Goal: Transaction & Acquisition: Purchase product/service

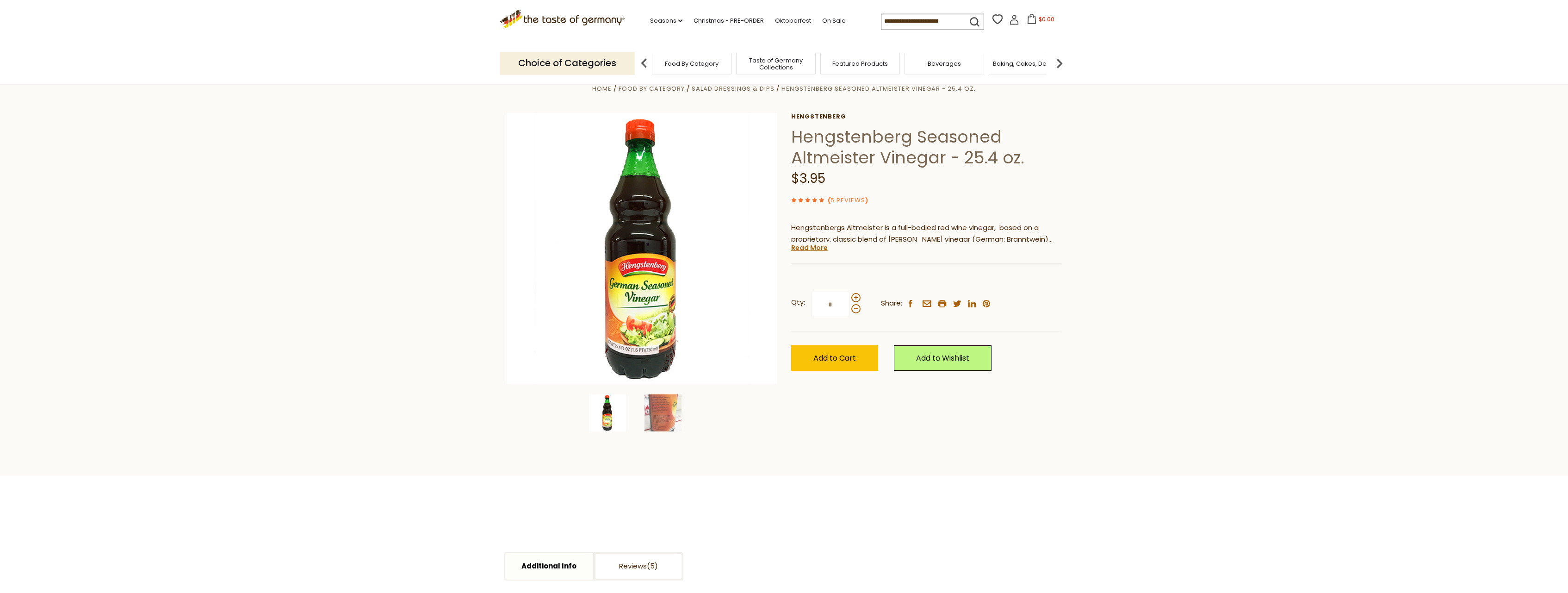
scroll to position [13, 0]
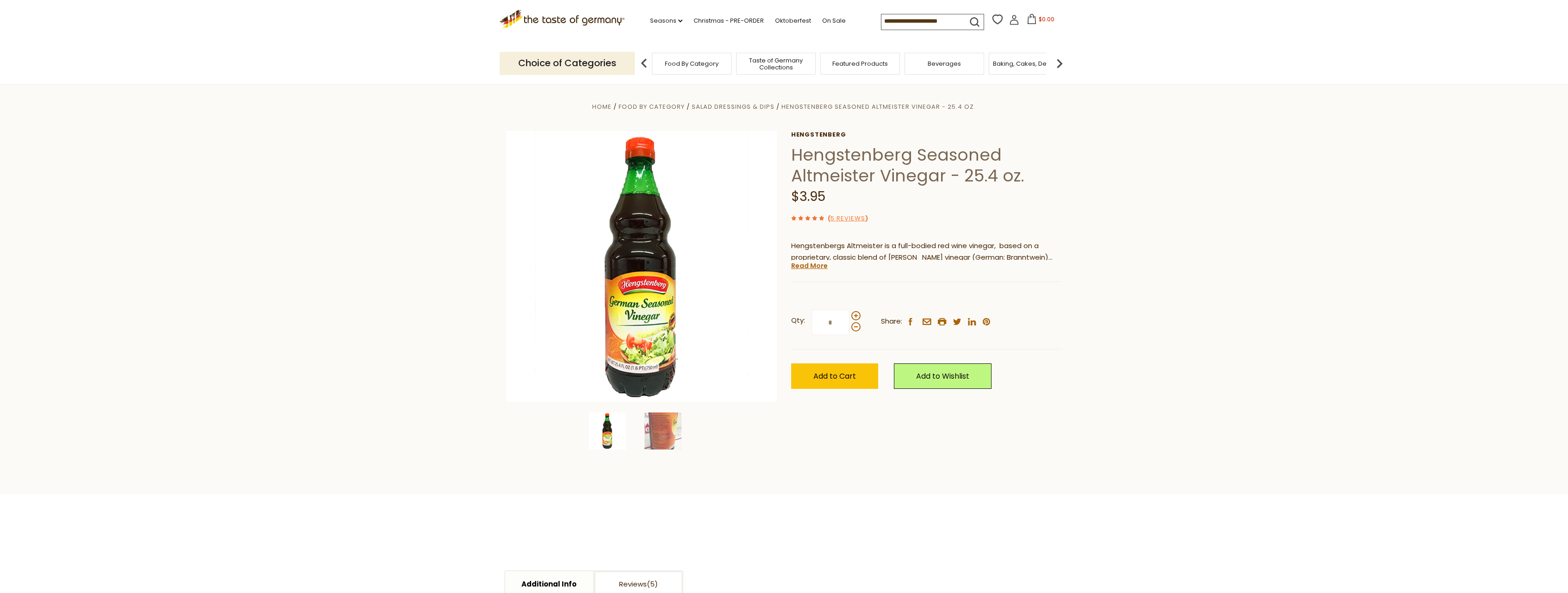
click at [836, 325] on input "*" at bounding box center [830, 323] width 38 height 26
click at [836, 325] on input "*" at bounding box center [830, 323] width 38 height 26
type input "*"
click at [836, 379] on span "Add to Cart" at bounding box center [835, 376] width 43 height 10
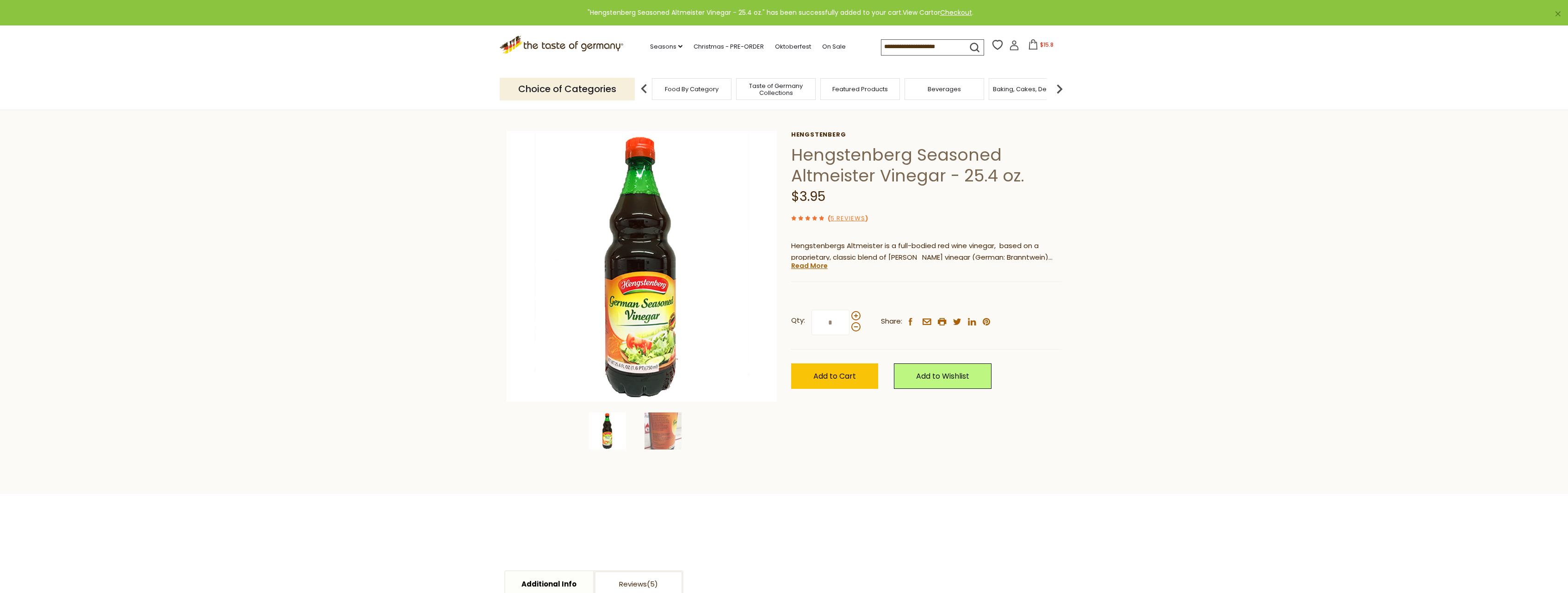
click at [918, 15] on link "View Cart" at bounding box center [918, 12] width 31 height 9
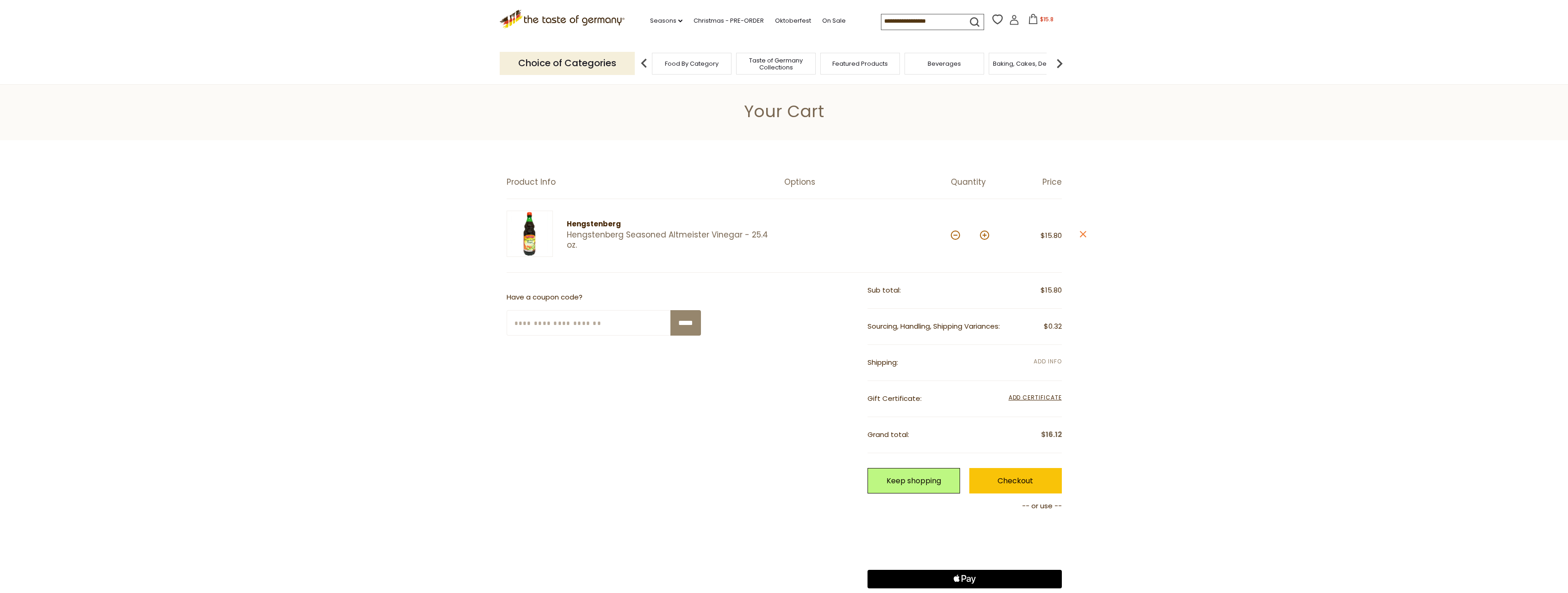
click at [1037, 363] on span "Add Info" at bounding box center [1048, 361] width 28 height 8
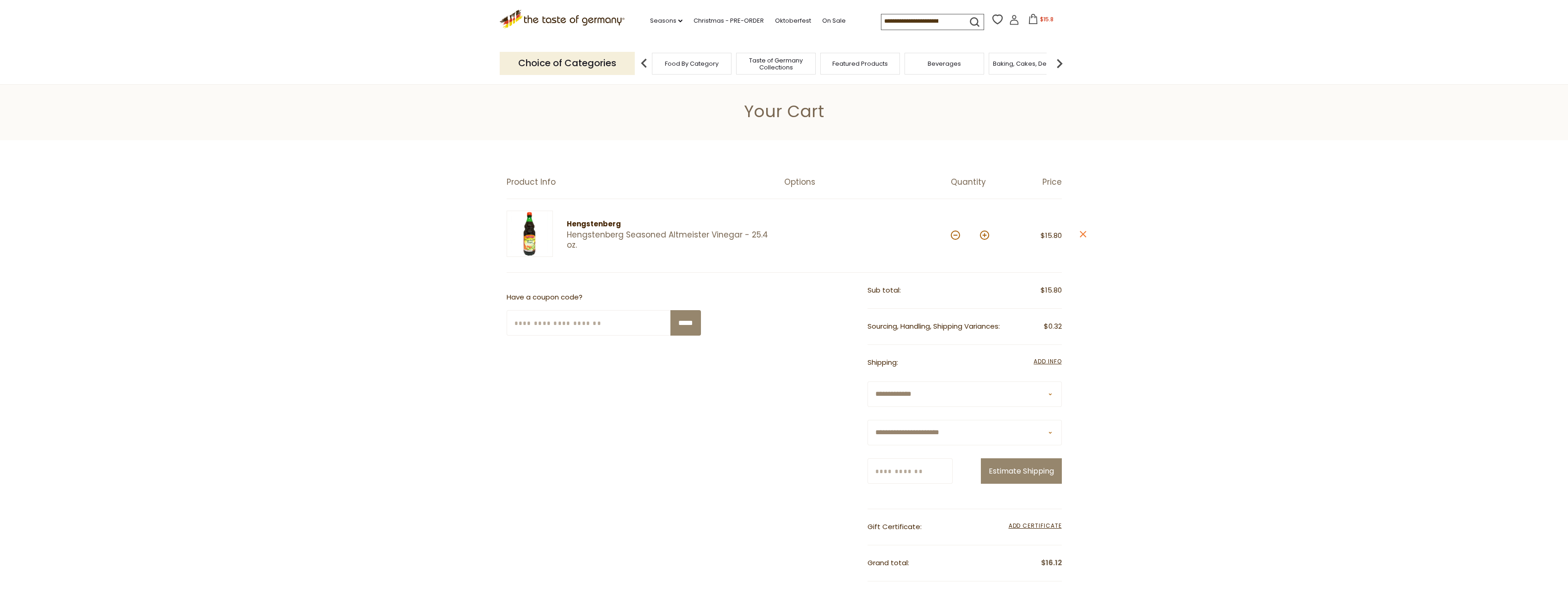
click at [867, 419] on select "**********" at bounding box center [964, 432] width 194 height 26
select select "**"
click option "*****" at bounding box center [0, 0] width 0 height 0
click at [894, 472] on input "Zip/Postcode" at bounding box center [910, 471] width 85 height 26
type input "*****"
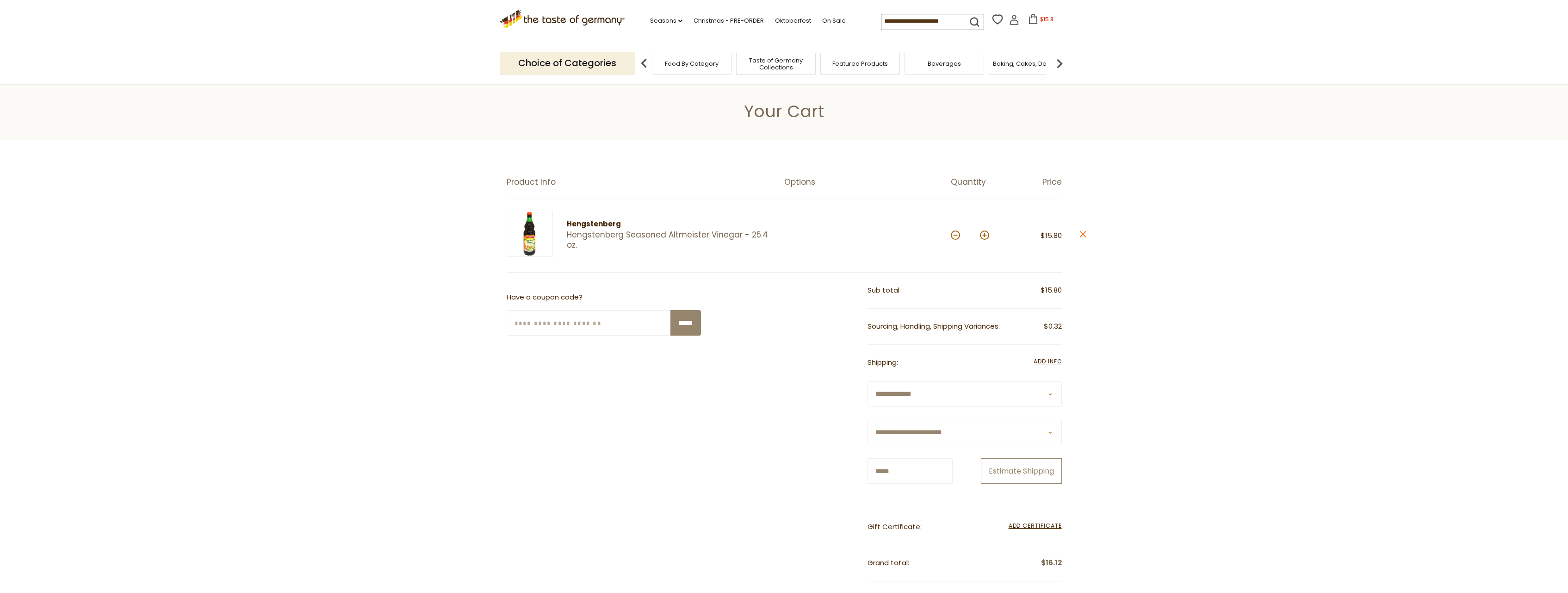
click at [1035, 483] on button "Estimate Shipping" at bounding box center [1021, 471] width 81 height 26
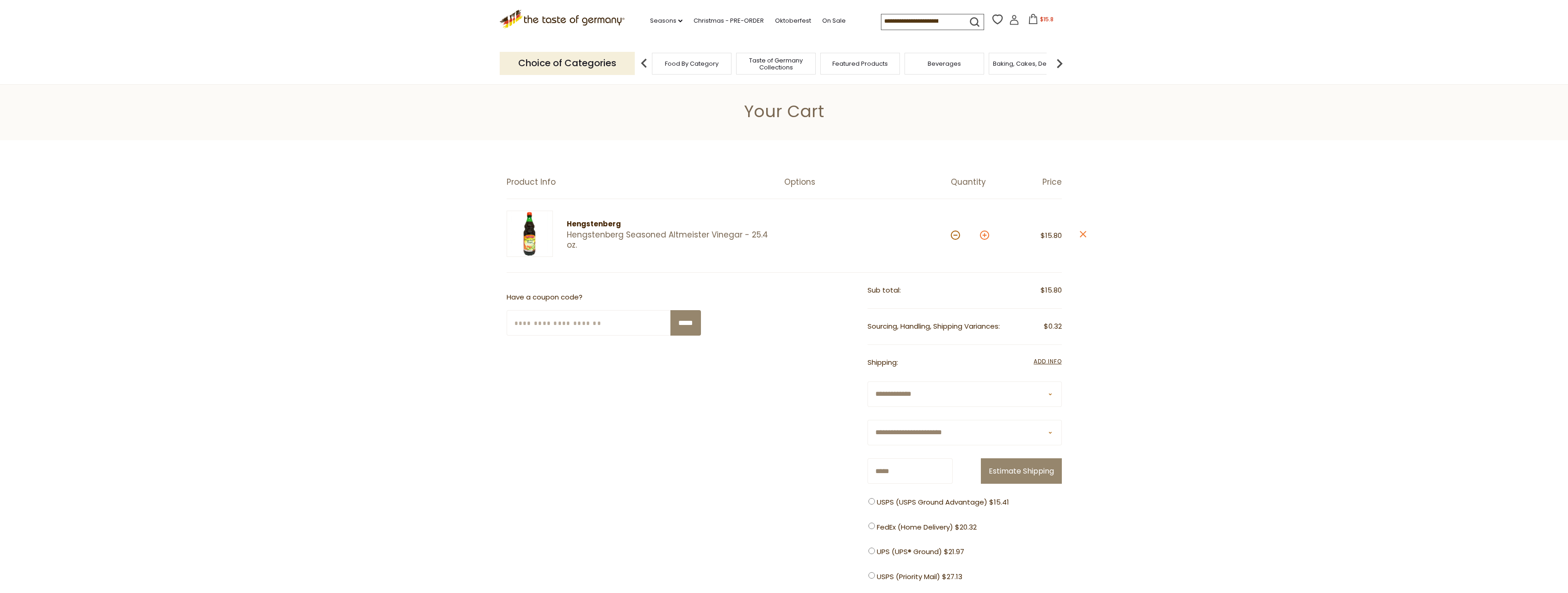
click at [985, 238] on button at bounding box center [984, 235] width 9 height 9
type input "*"
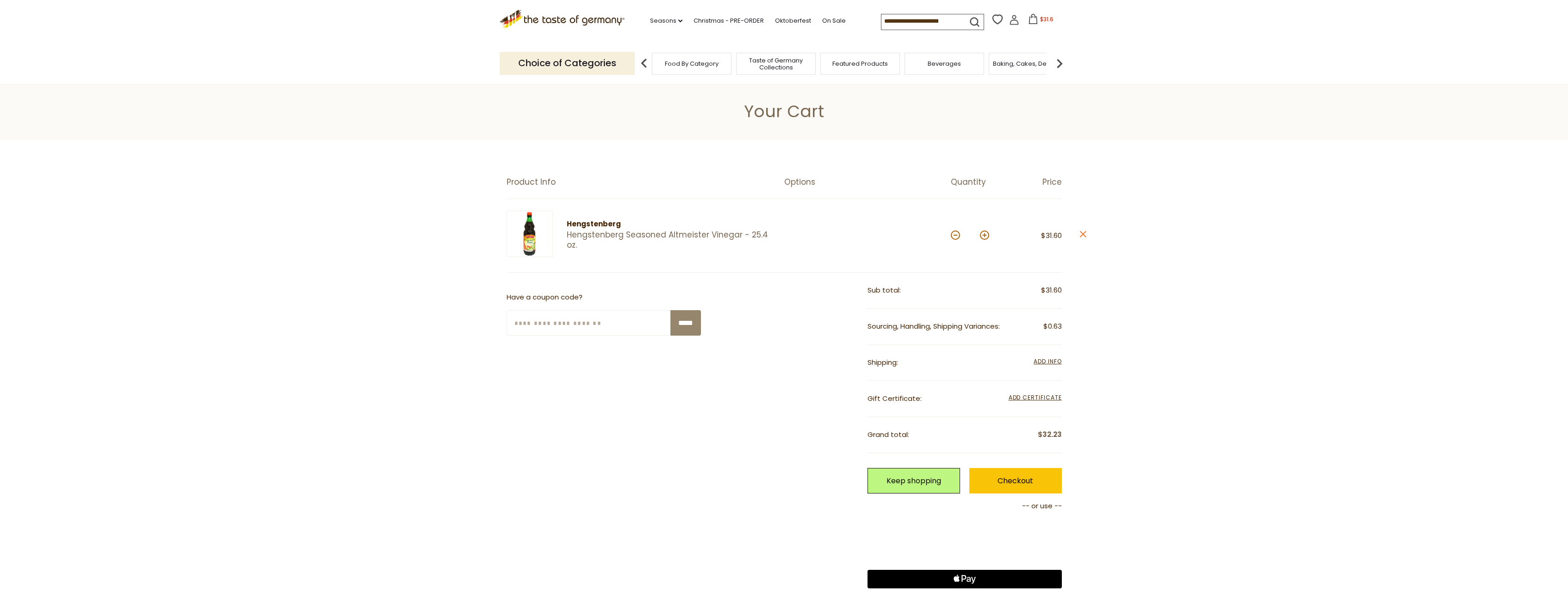
click at [1040, 360] on span "Add Info" at bounding box center [1048, 361] width 28 height 8
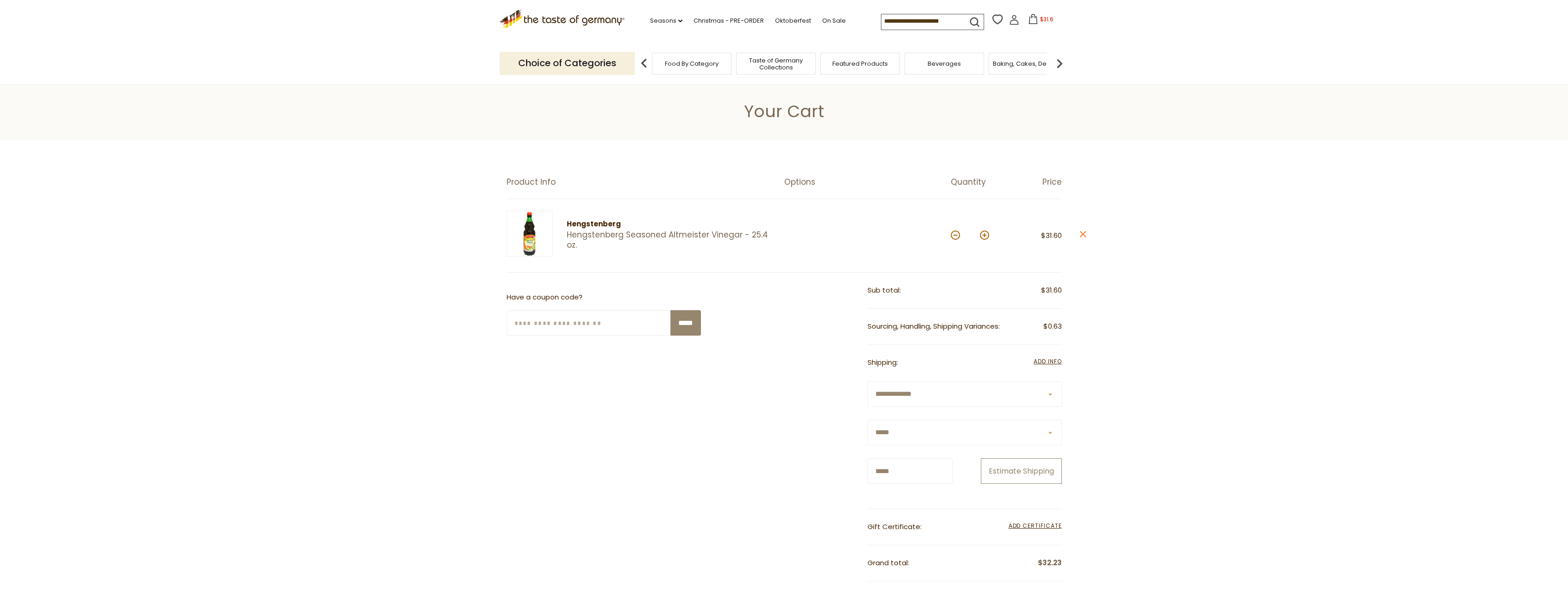
click at [1009, 483] on button "Estimate Shipping" at bounding box center [1021, 471] width 81 height 26
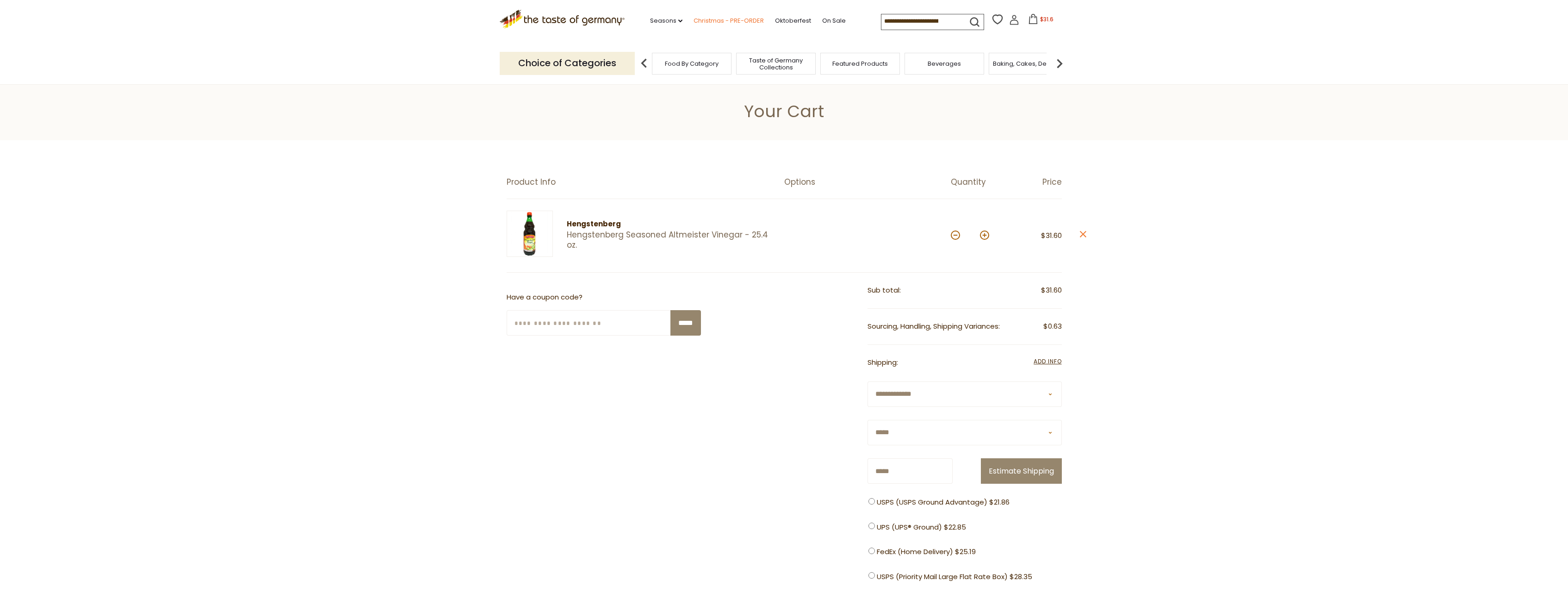
click at [720, 19] on link "Christmas - PRE-ORDER" at bounding box center [729, 21] width 71 height 10
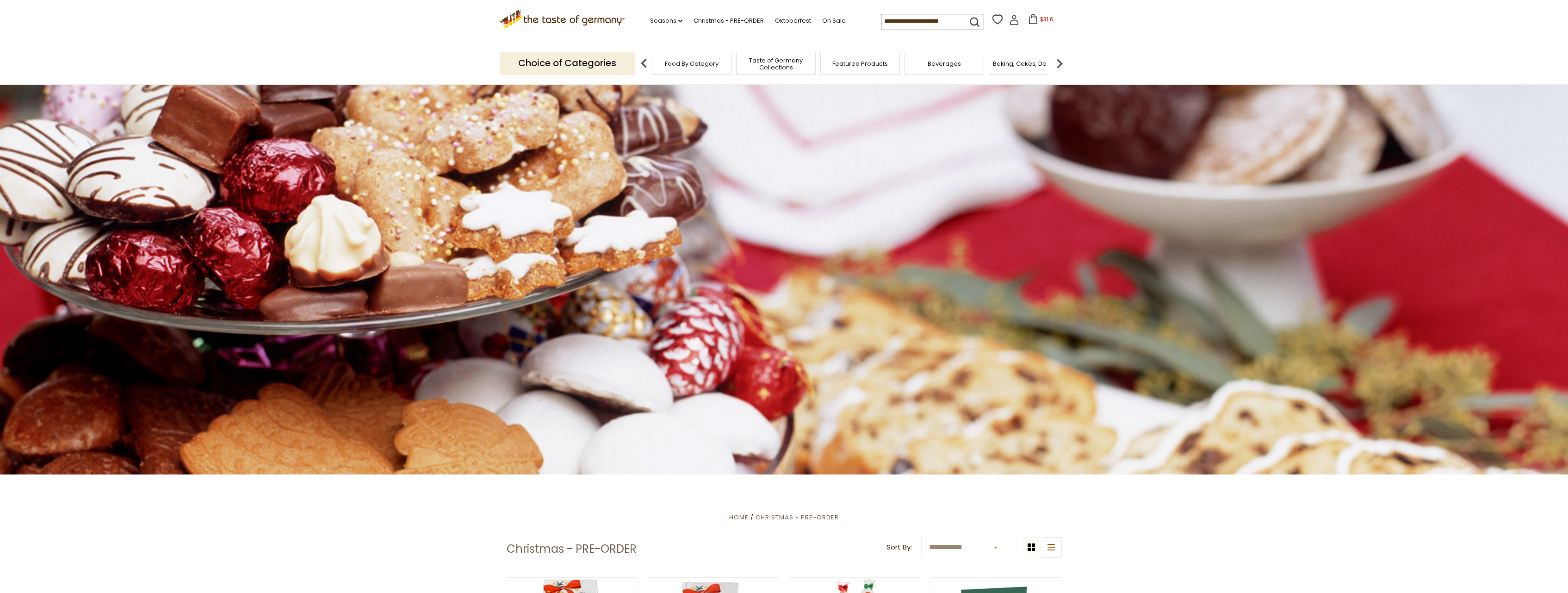
click at [570, 18] on icon at bounding box center [562, 18] width 125 height 16
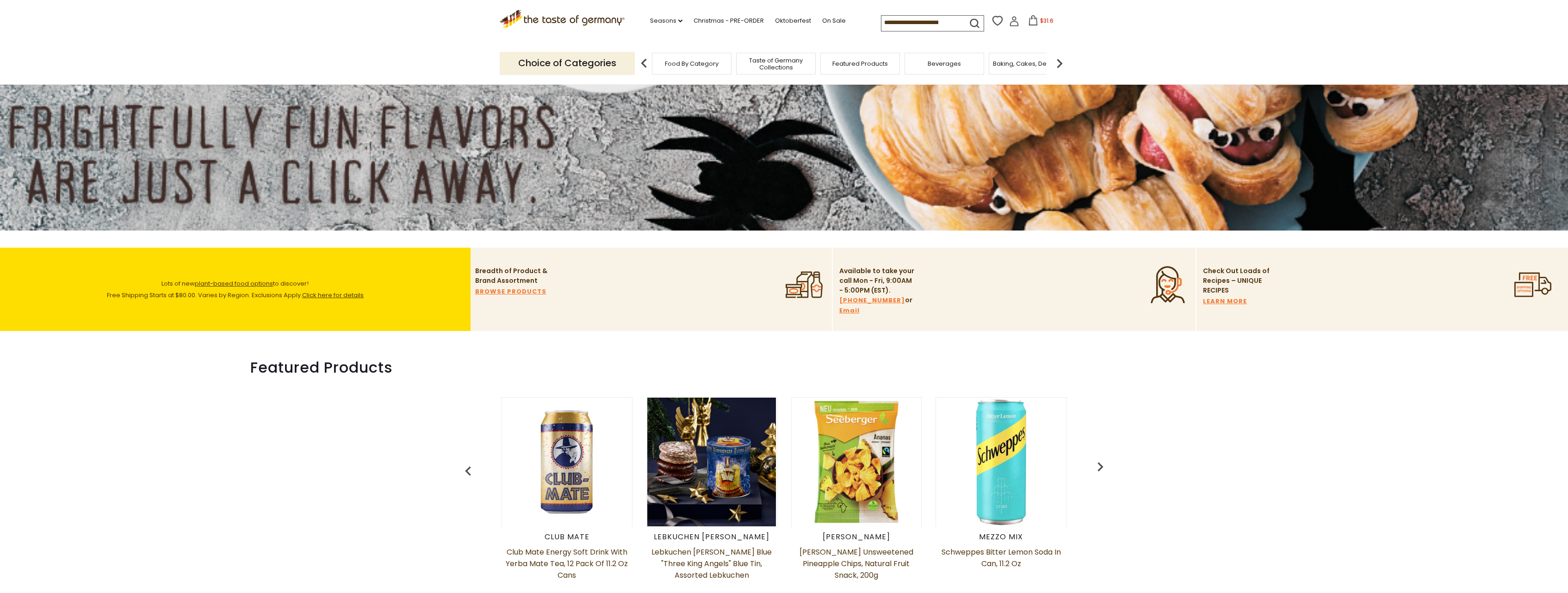
scroll to position [331, 0]
click at [336, 294] on link "Click here for details" at bounding box center [332, 294] width 61 height 9
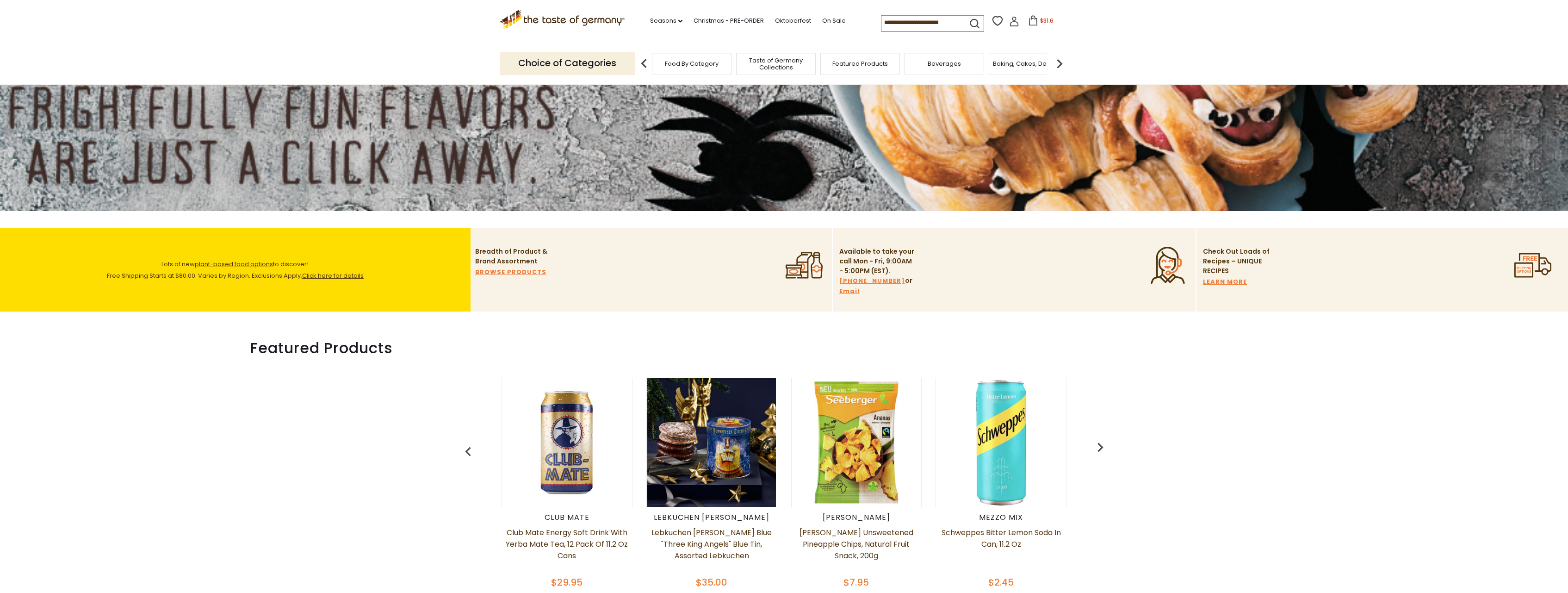
scroll to position [331, 0]
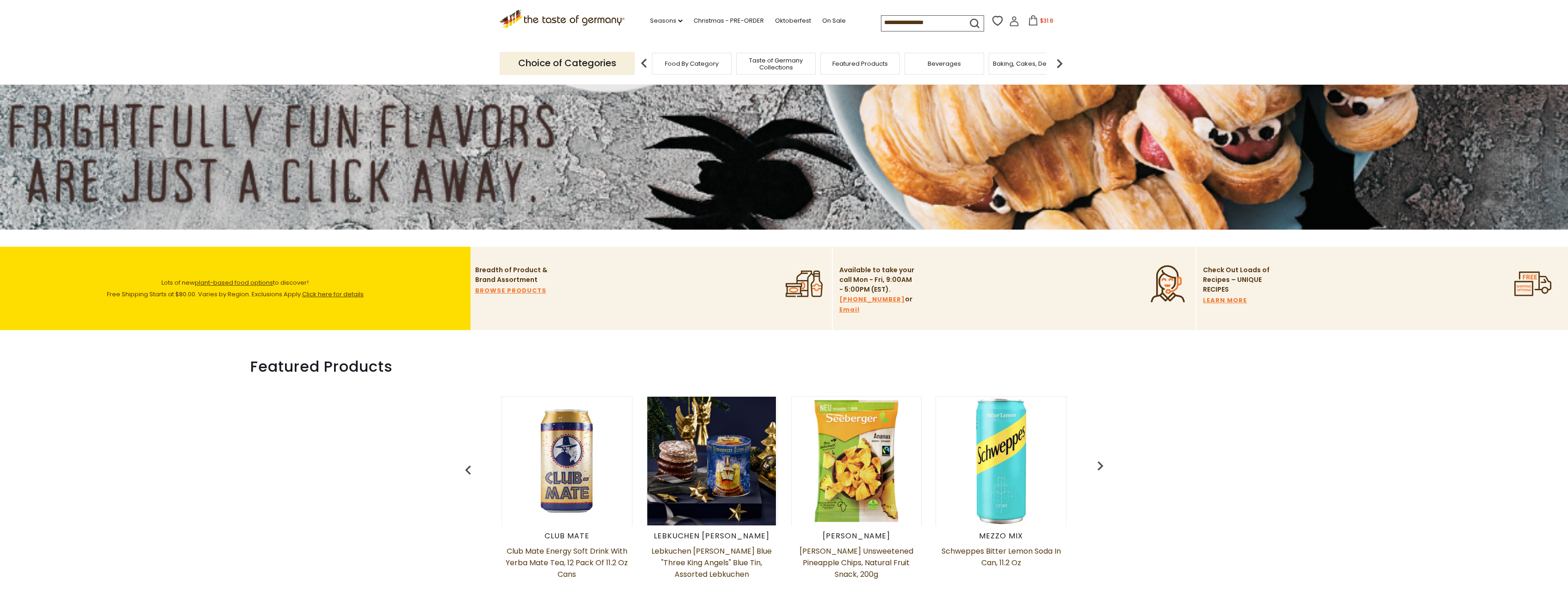
click at [340, 297] on link "Click here for details" at bounding box center [332, 294] width 61 height 9
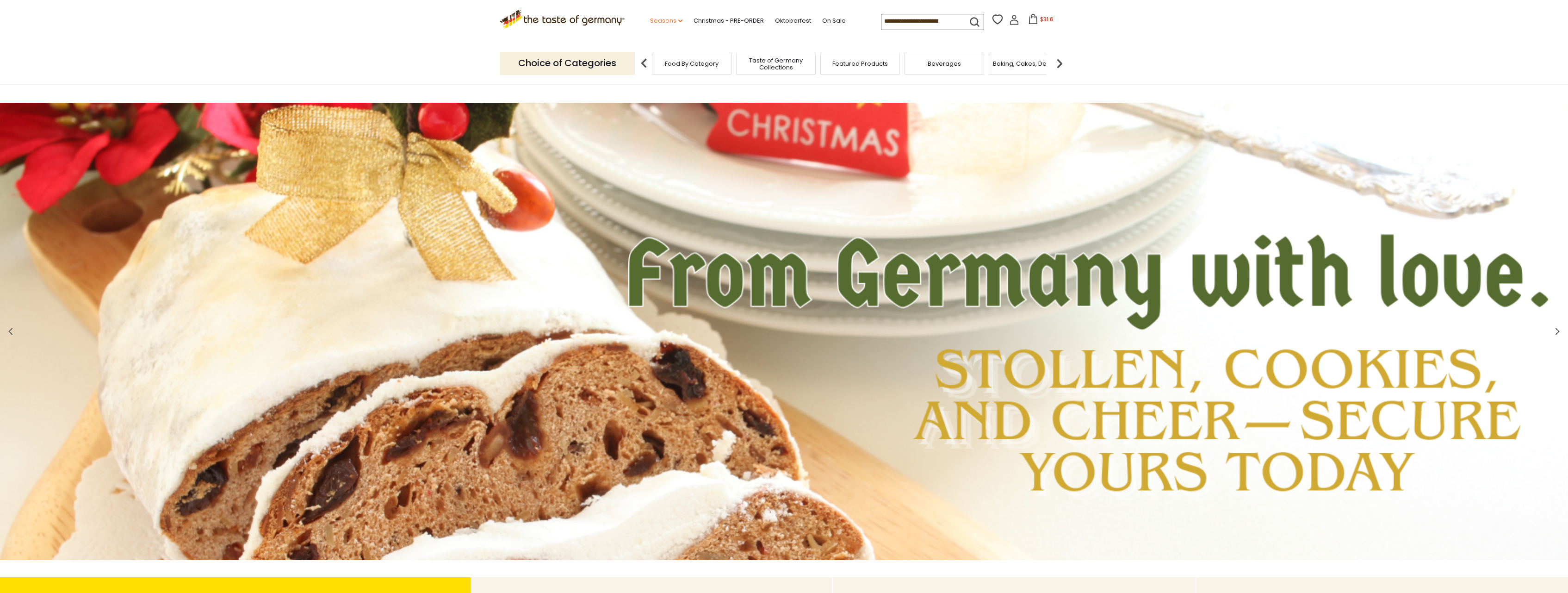
click at [653, 22] on link "Seasons dropdown_arrow" at bounding box center [666, 21] width 32 height 10
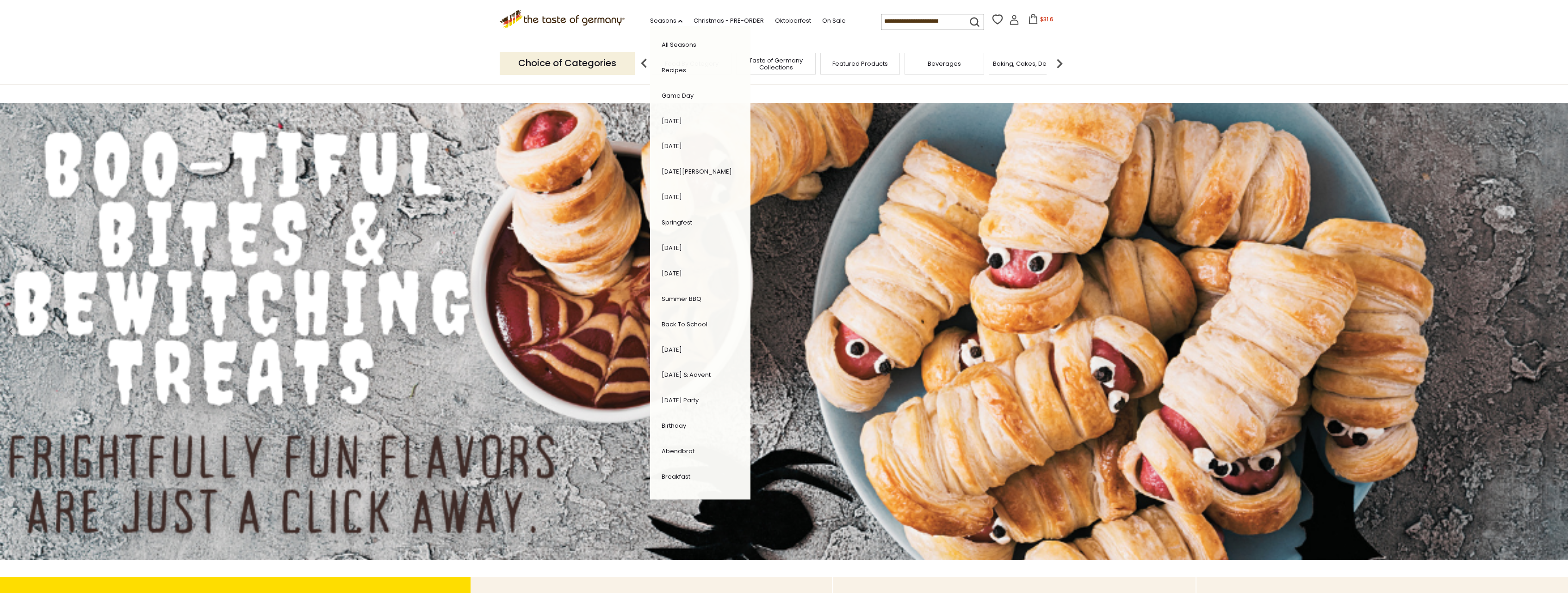
click at [662, 447] on link "Abendbrot" at bounding box center [678, 451] width 33 height 9
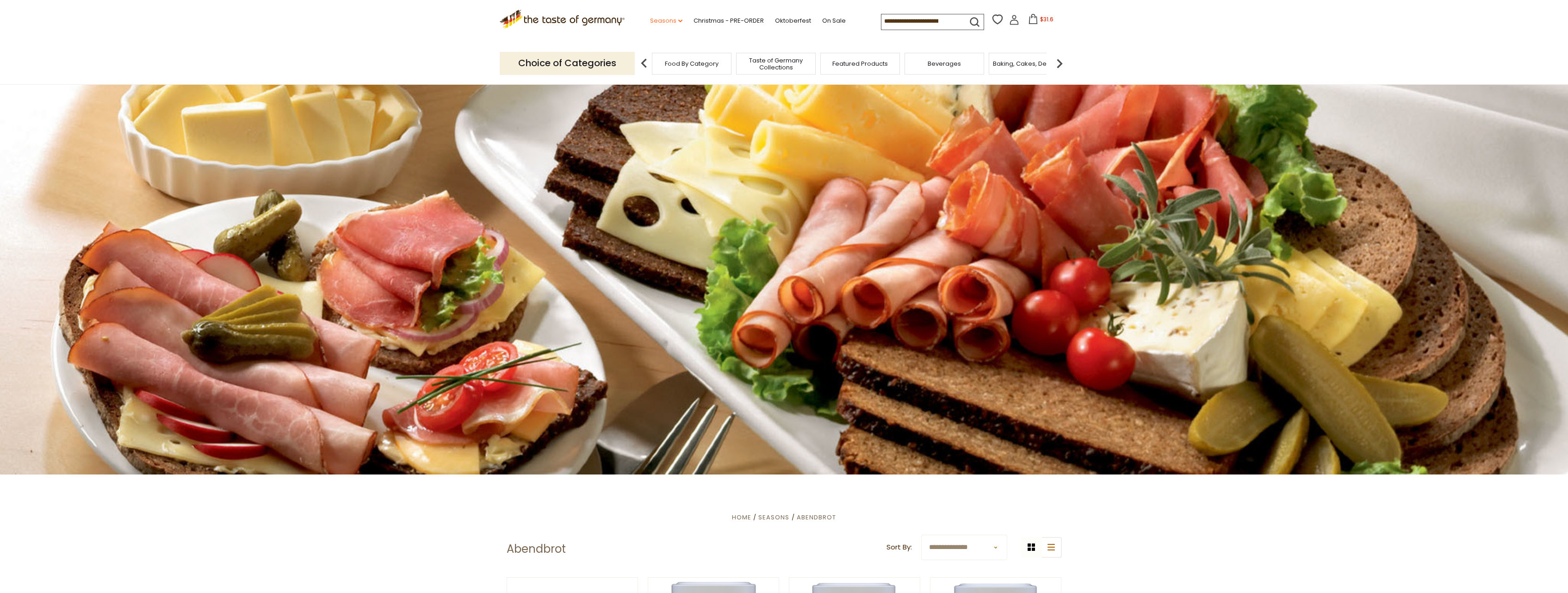
click at [650, 23] on link "Seasons dropdown_arrow" at bounding box center [666, 21] width 32 height 10
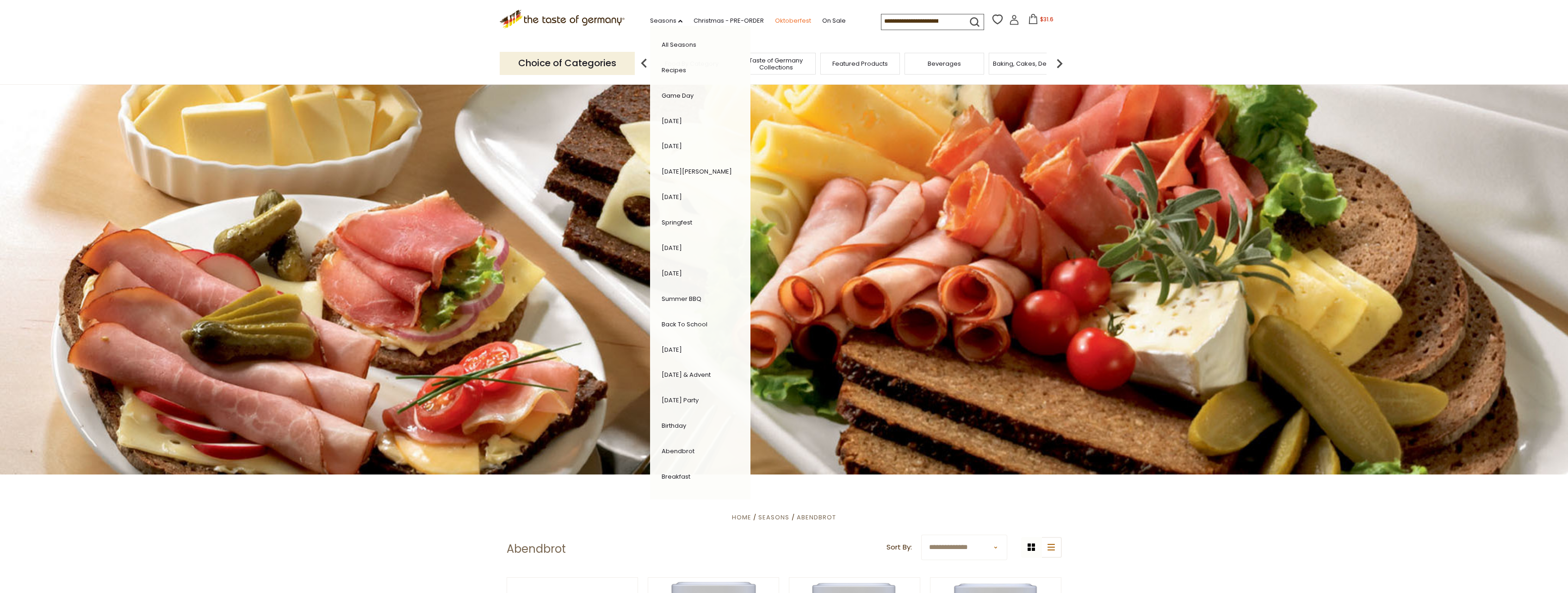
click at [775, 19] on link "Oktoberfest" at bounding box center [793, 21] width 36 height 10
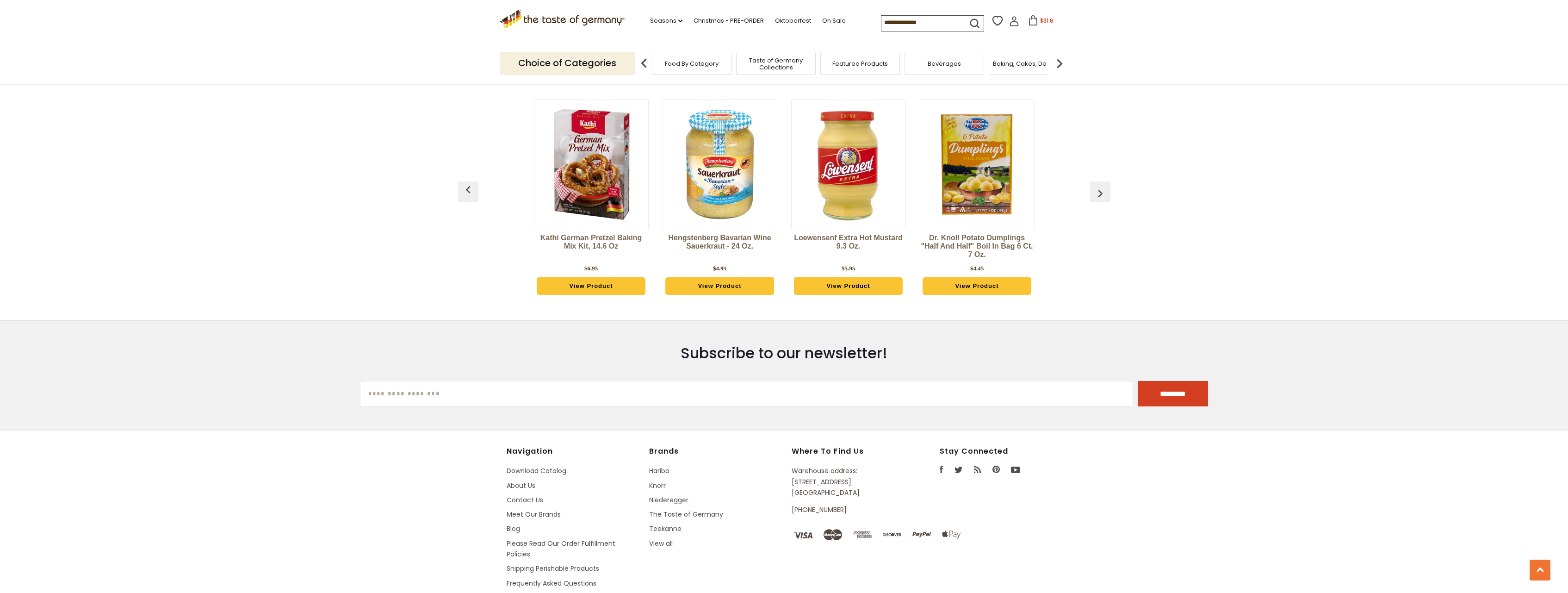
scroll to position [2727, 0]
